Goal: Information Seeking & Learning: Learn about a topic

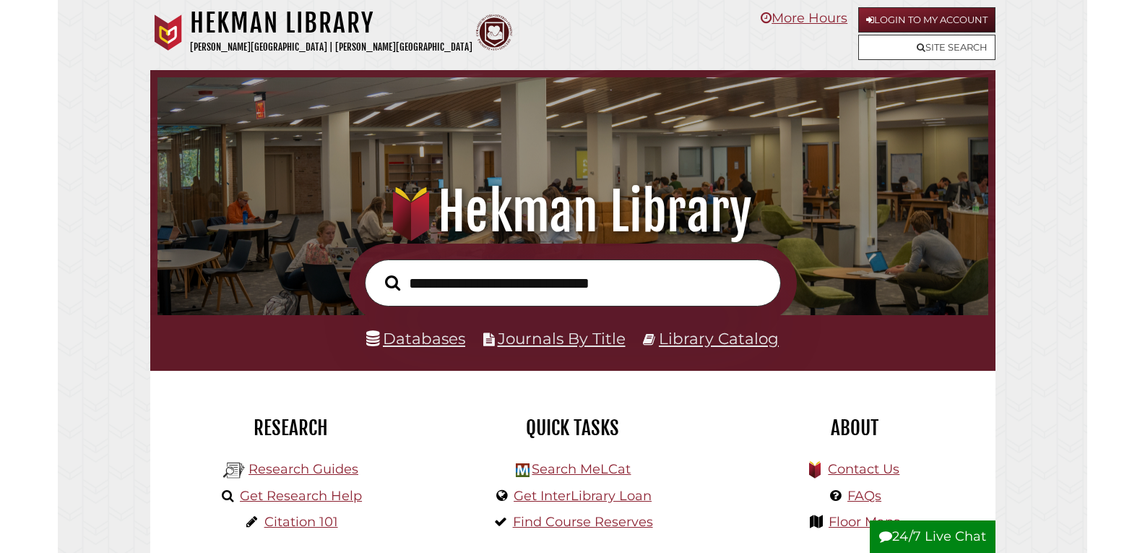
scroll to position [275, 824]
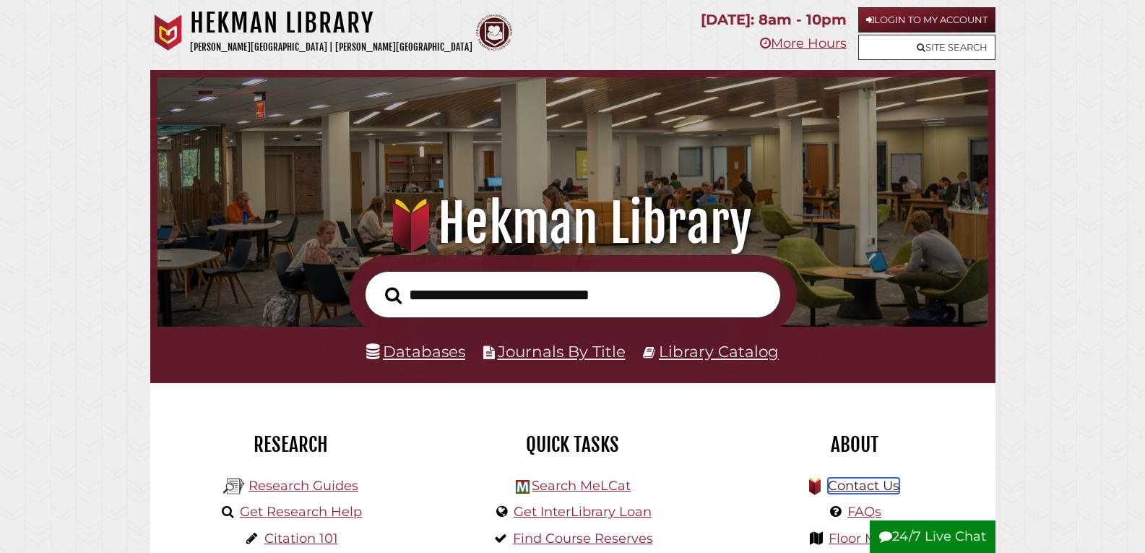
click at [845, 489] on link "Contact Us" at bounding box center [864, 486] width 72 height 16
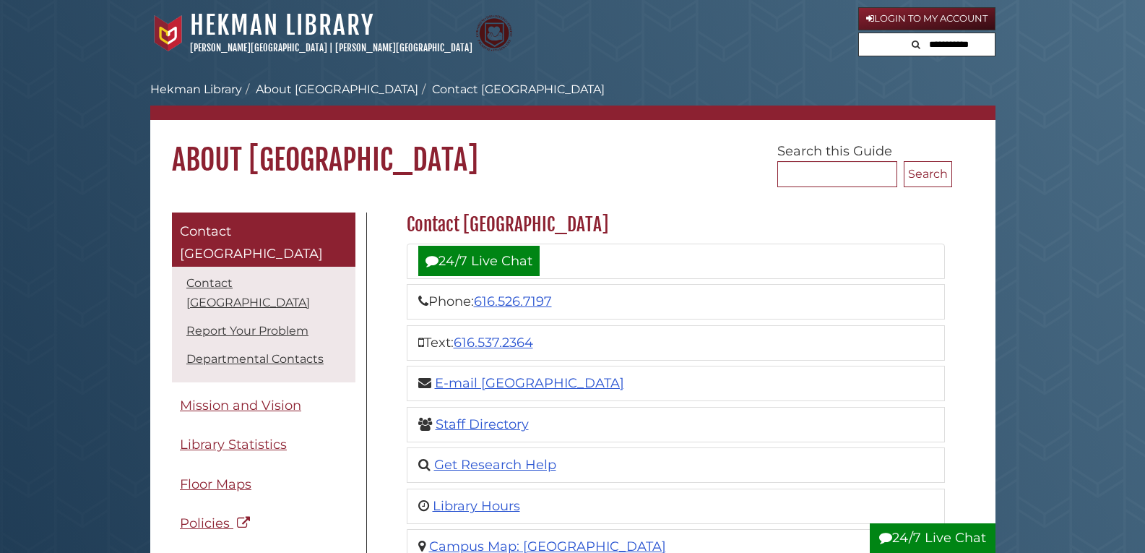
scroll to position [72, 0]
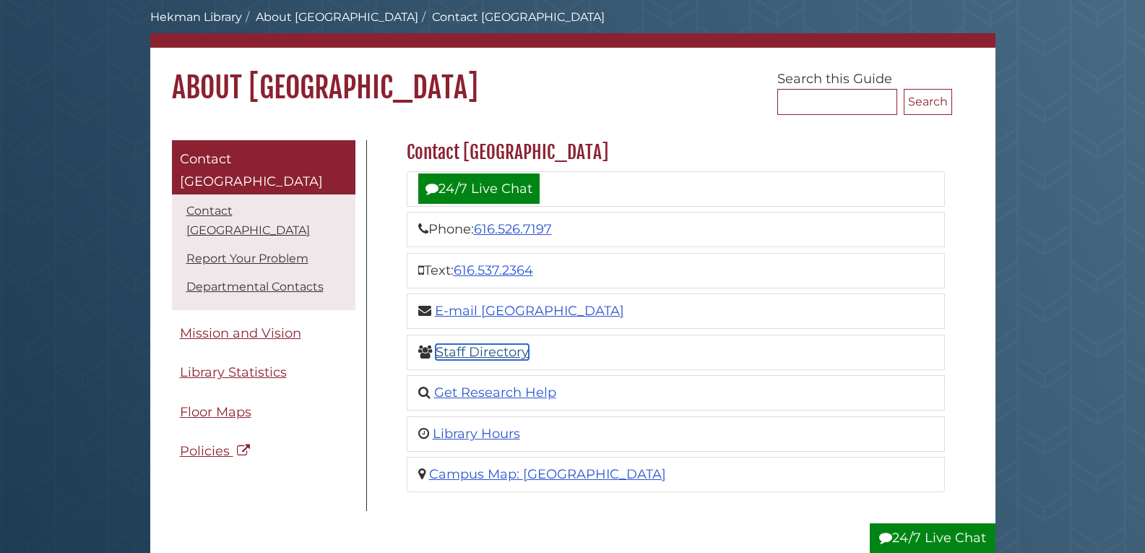
click at [494, 355] on link "Staff Directory" at bounding box center [482, 352] width 93 height 16
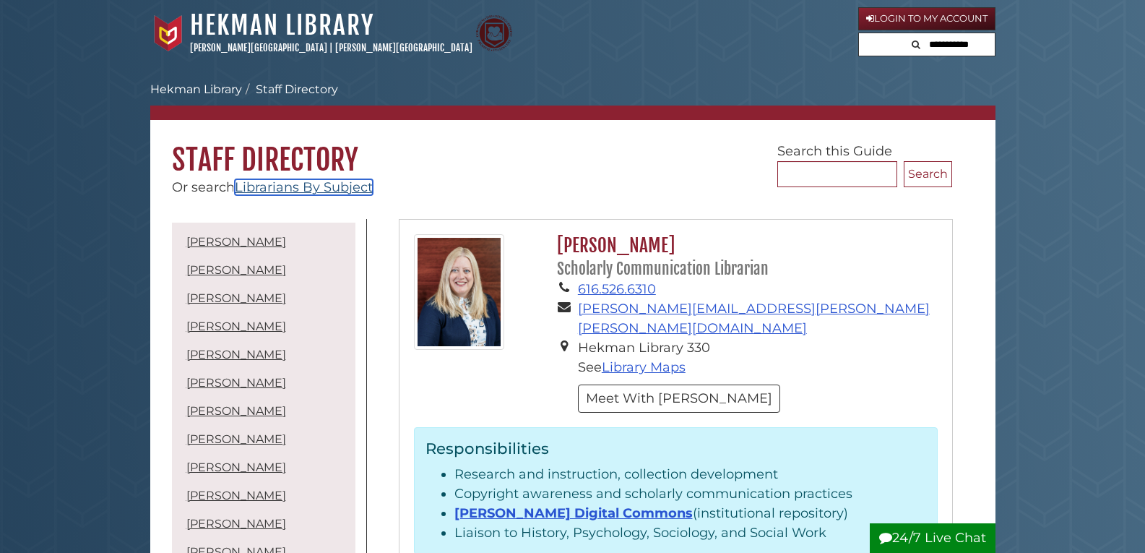
click at [317, 181] on link "Librarians By Subject" at bounding box center [304, 187] width 138 height 16
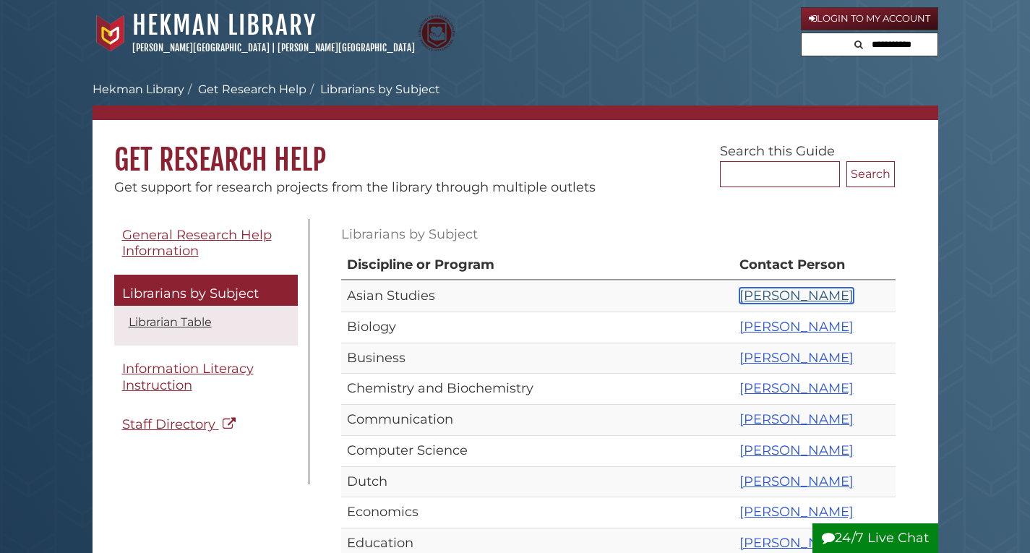
click at [739, 301] on link "Francene Lewis" at bounding box center [796, 296] width 114 height 16
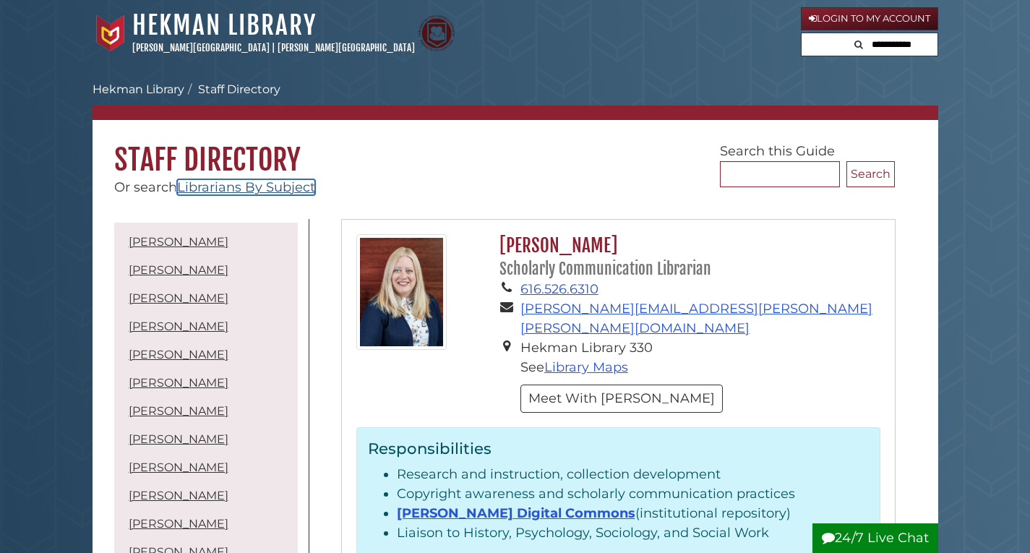
click at [288, 189] on link "Librarians By Subject" at bounding box center [246, 187] width 138 height 16
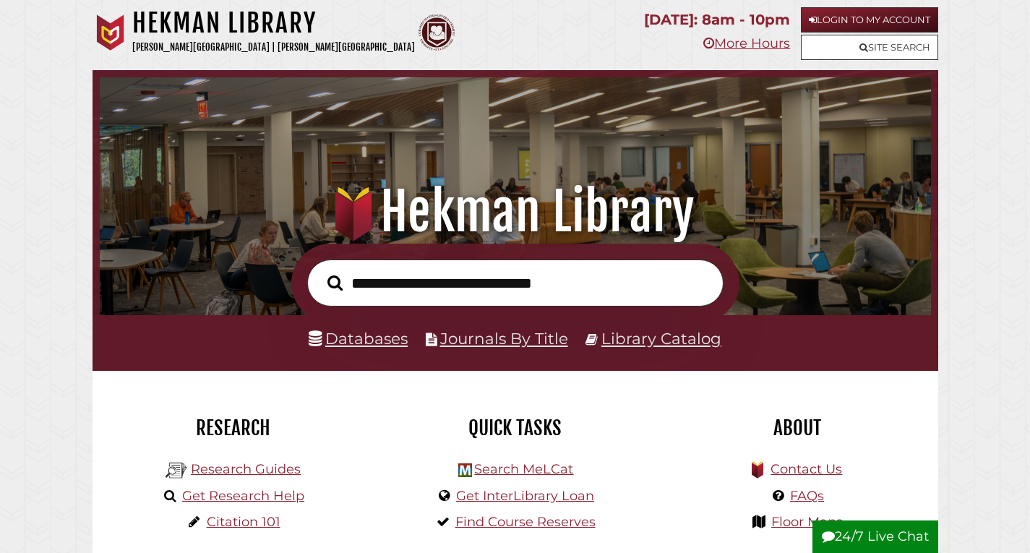
scroll to position [275, 824]
click at [262, 471] on link "Research Guides" at bounding box center [246, 469] width 110 height 16
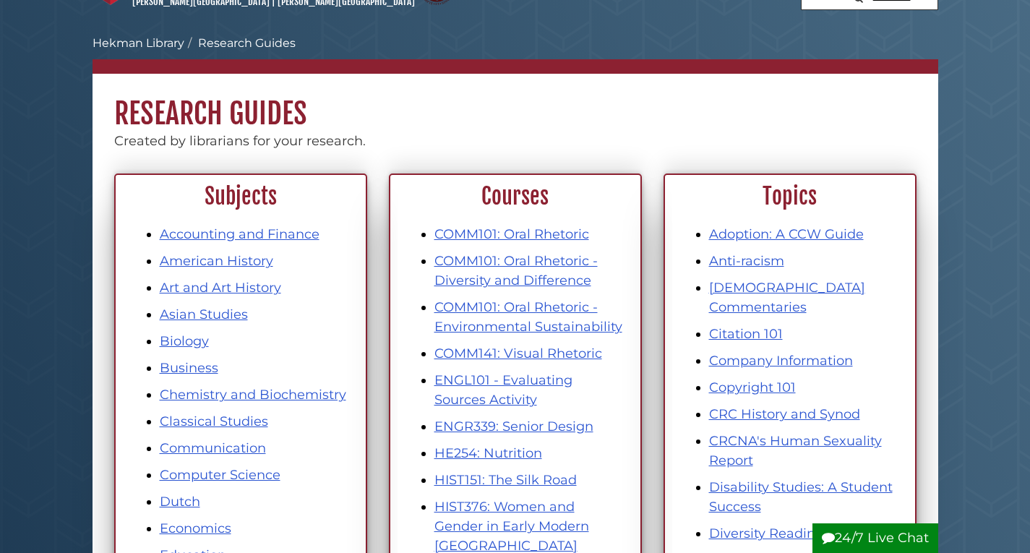
scroll to position [72, 0]
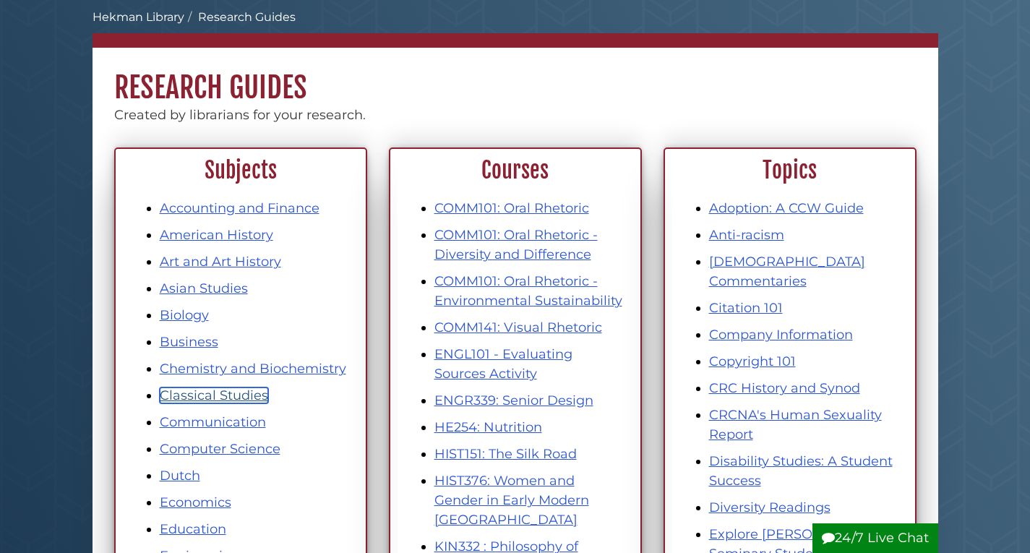
click at [248, 392] on link "Classical Studies" at bounding box center [214, 395] width 108 height 16
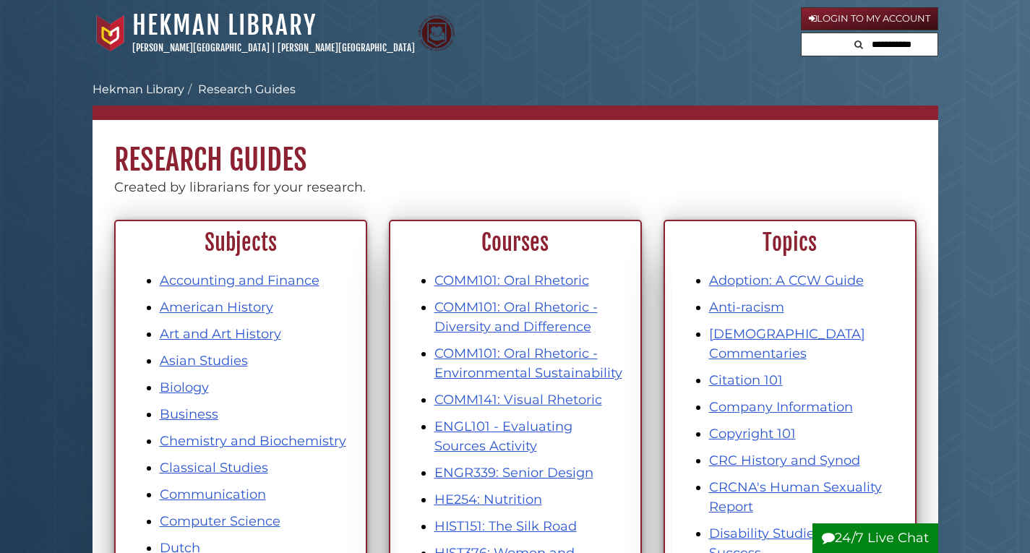
scroll to position [72, 0]
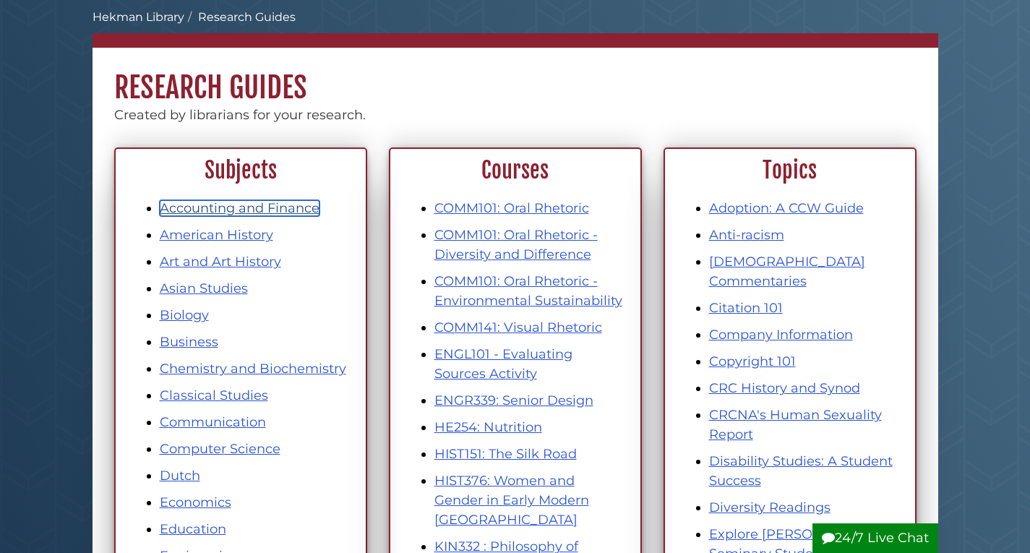
click at [244, 207] on link "Accounting and Finance" at bounding box center [240, 208] width 160 height 16
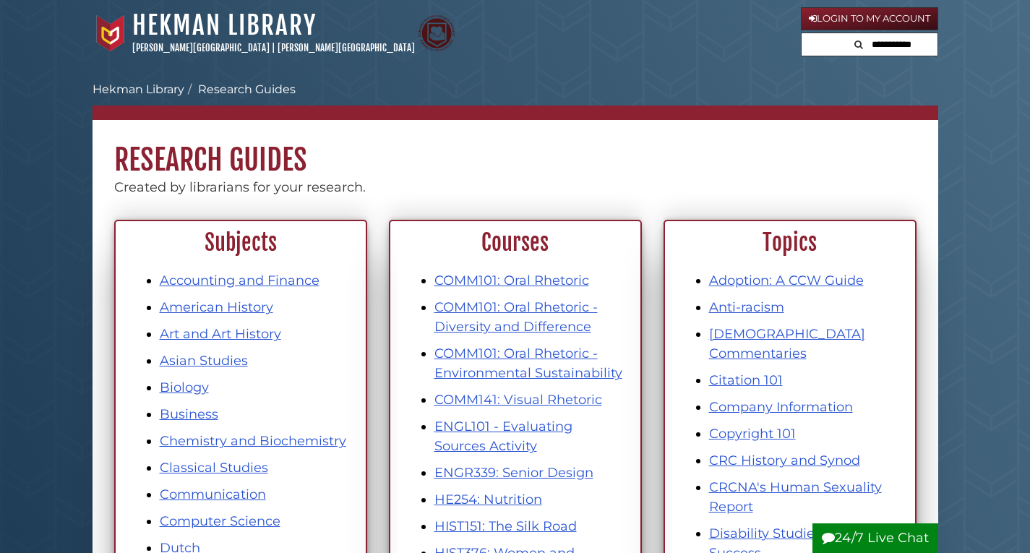
scroll to position [72, 0]
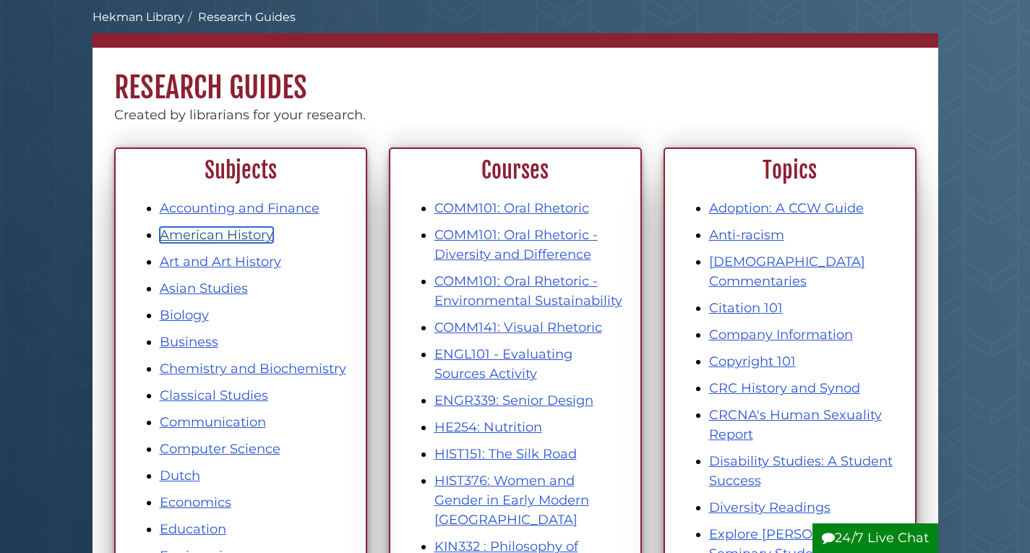
click at [232, 234] on link "American History" at bounding box center [216, 235] width 113 height 16
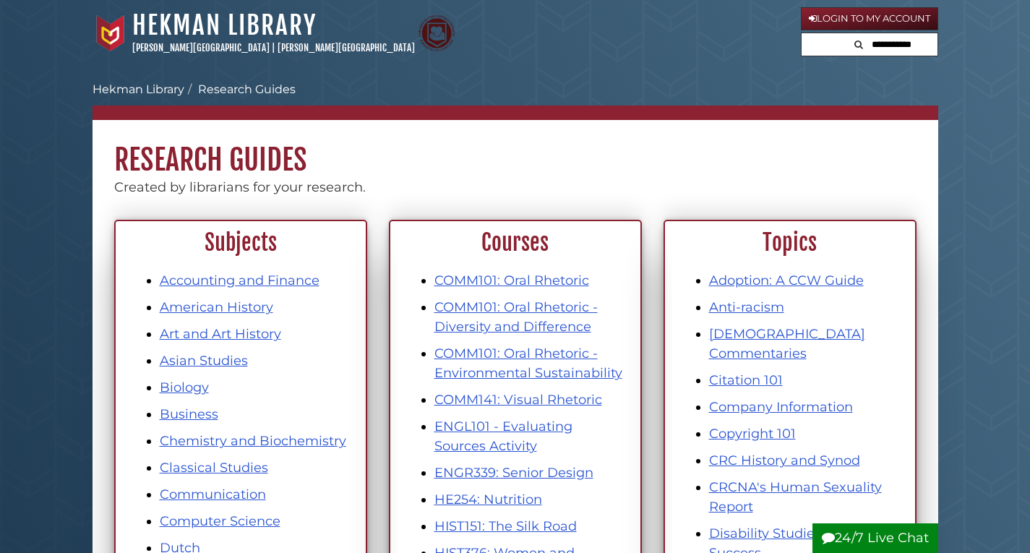
scroll to position [72, 0]
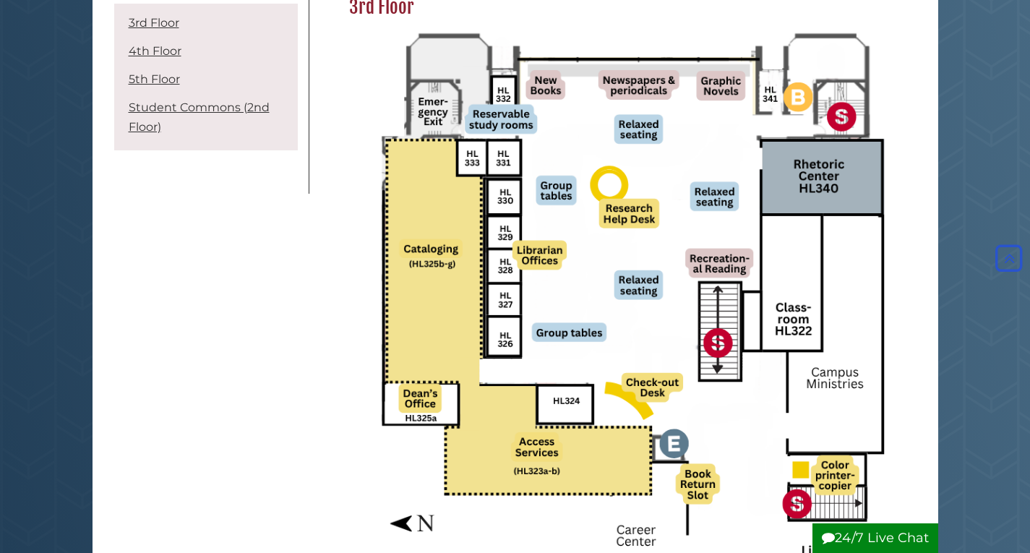
scroll to position [217, 0]
click at [173, 74] on link "5th Floor" at bounding box center [154, 79] width 51 height 14
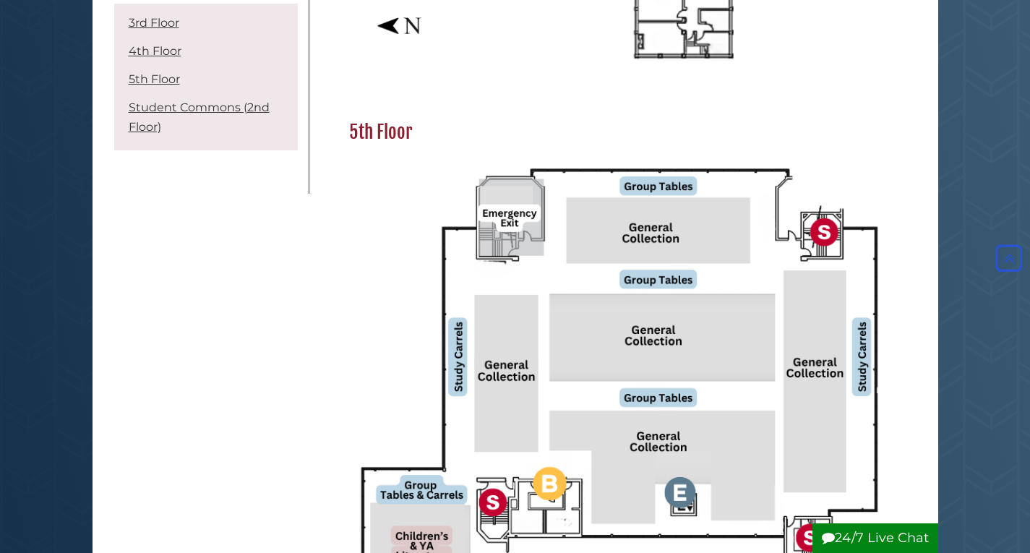
scroll to position [1717, 0]
